Goal: Transaction & Acquisition: Purchase product/service

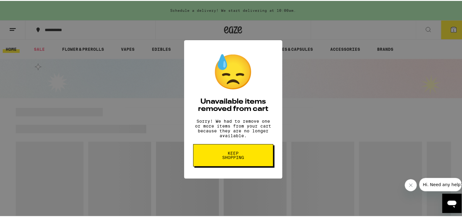
click at [246, 164] on button "Keep Shopping" at bounding box center [233, 154] width 80 height 22
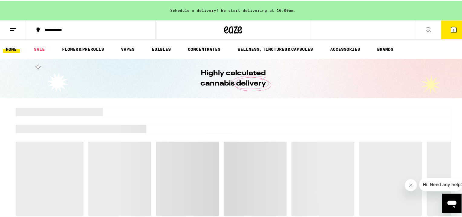
drag, startPoint x: 273, startPoint y: 109, endPoint x: 274, endPoint y: 105, distance: 4.3
